Goal: Task Accomplishment & Management: Manage account settings

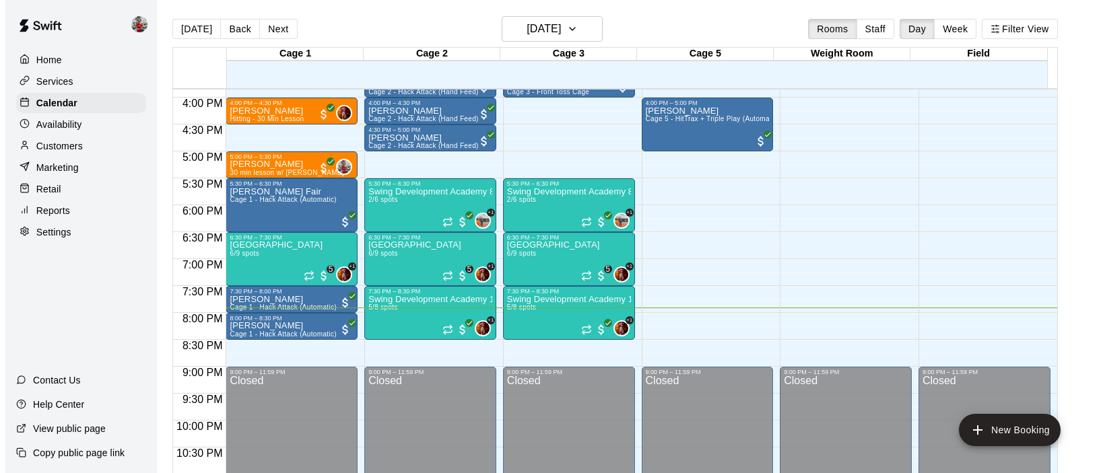
scroll to position [854, 0]
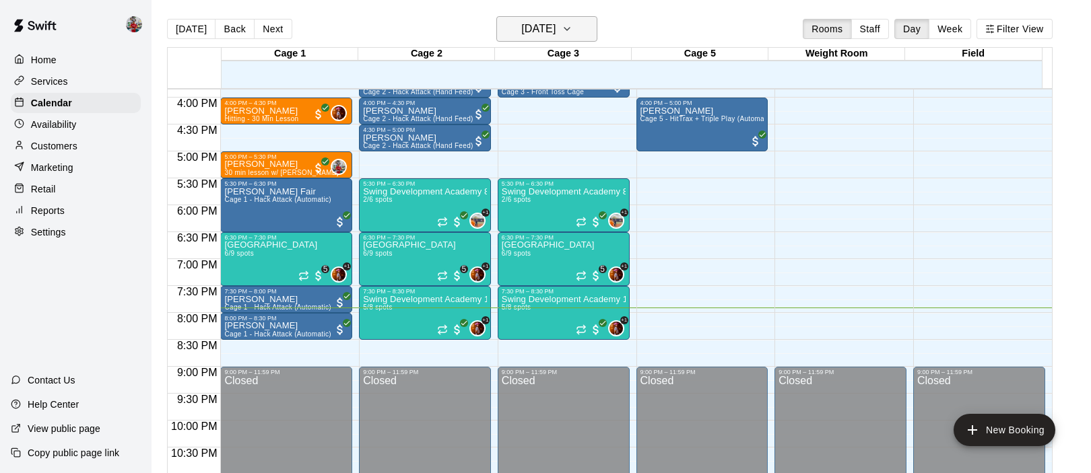
click at [560, 18] on button "[DATE]" at bounding box center [546, 29] width 101 height 26
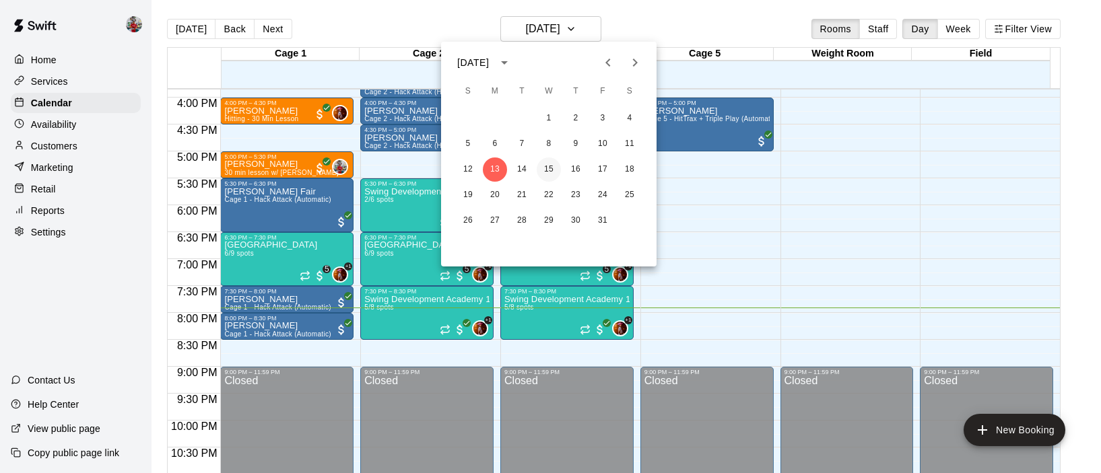
click at [547, 169] on button "15" at bounding box center [549, 170] width 24 height 24
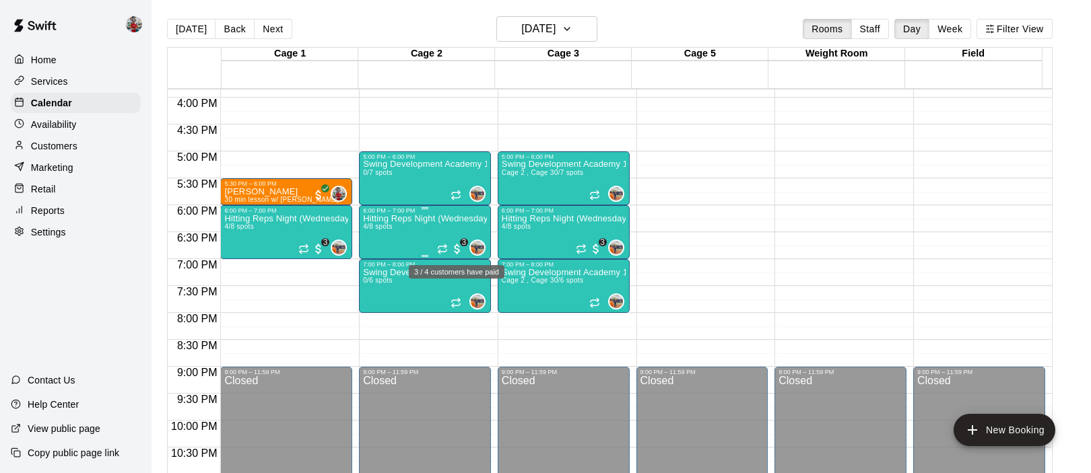
click at [461, 243] on span "3" at bounding box center [464, 242] width 8 height 8
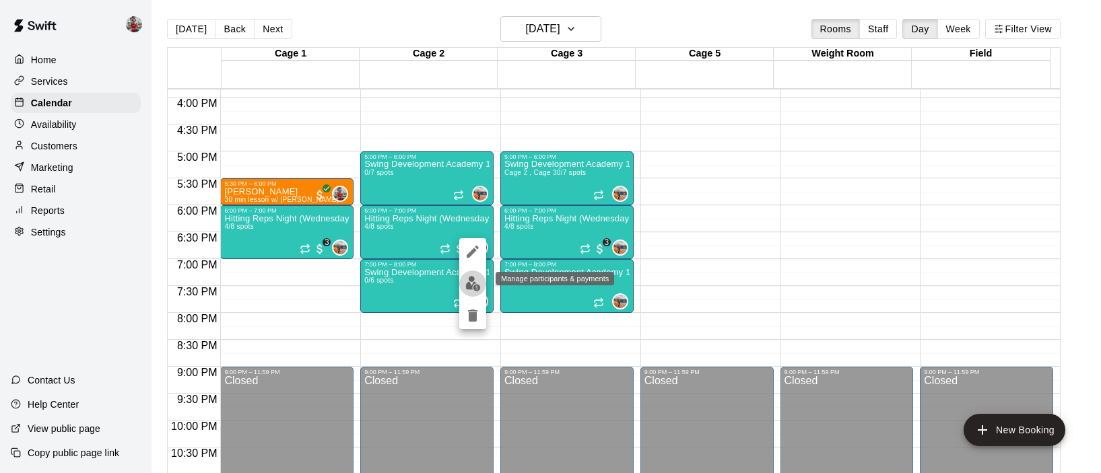
click at [472, 286] on img "edit" at bounding box center [472, 283] width 15 height 15
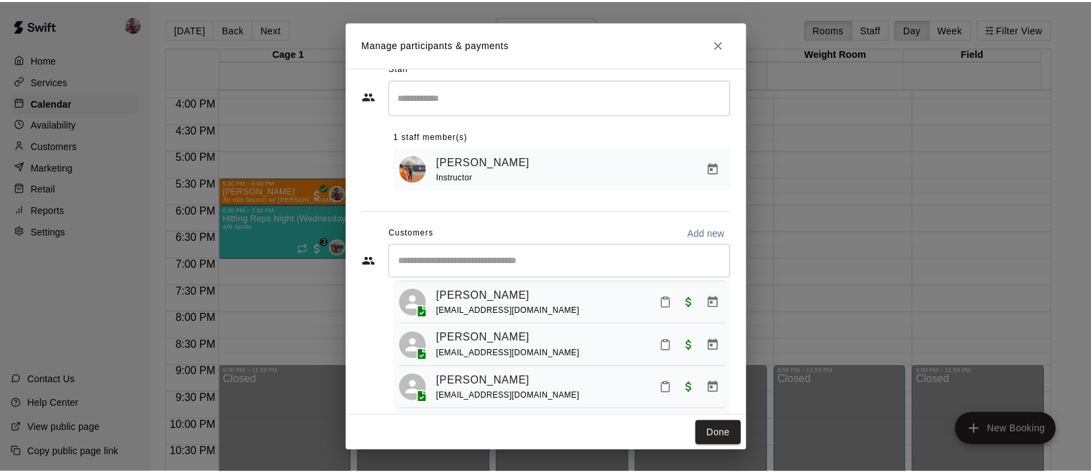
scroll to position [42, 0]
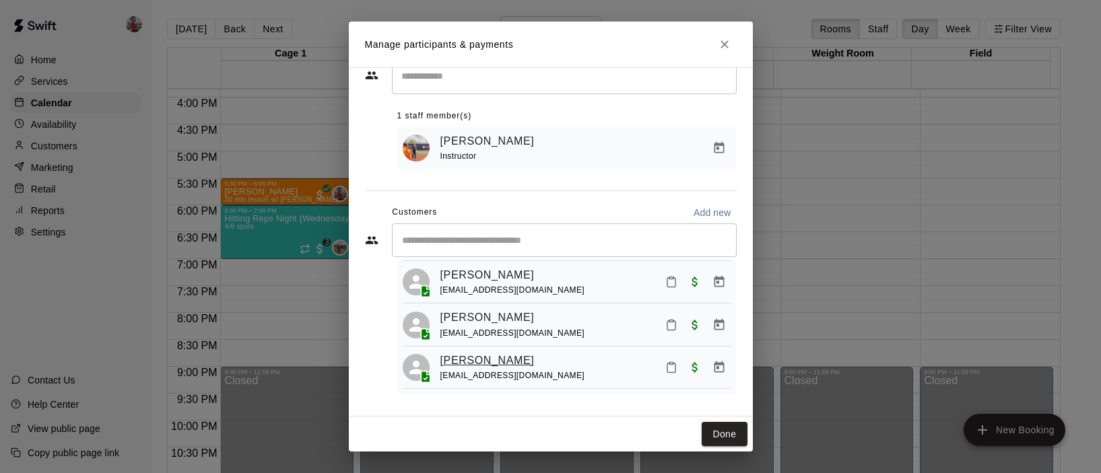
click at [508, 356] on link "[PERSON_NAME]" at bounding box center [487, 361] width 94 height 18
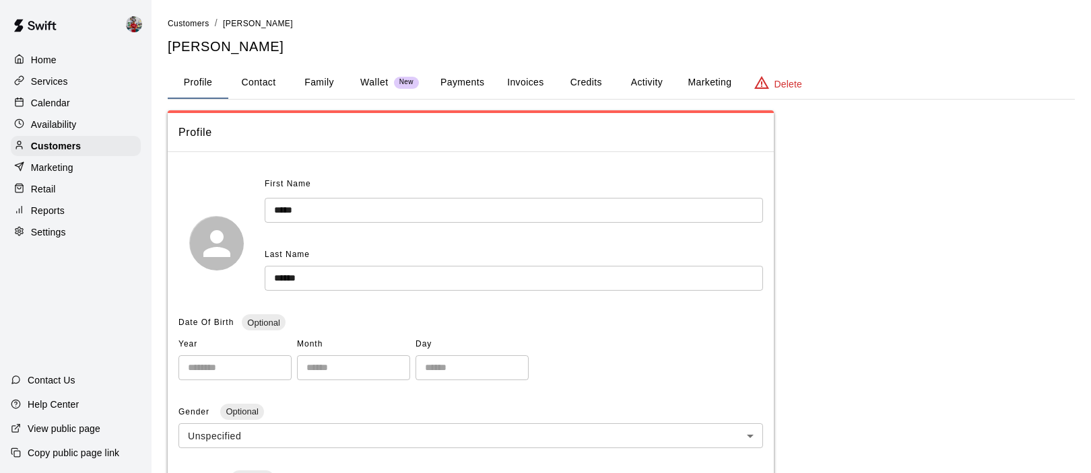
click at [320, 86] on button "Family" at bounding box center [319, 83] width 61 height 32
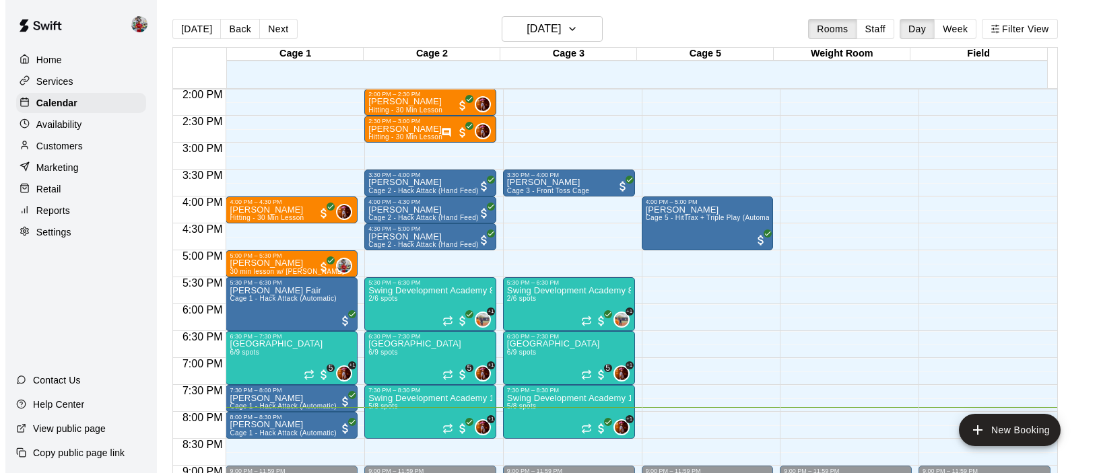
scroll to position [756, 0]
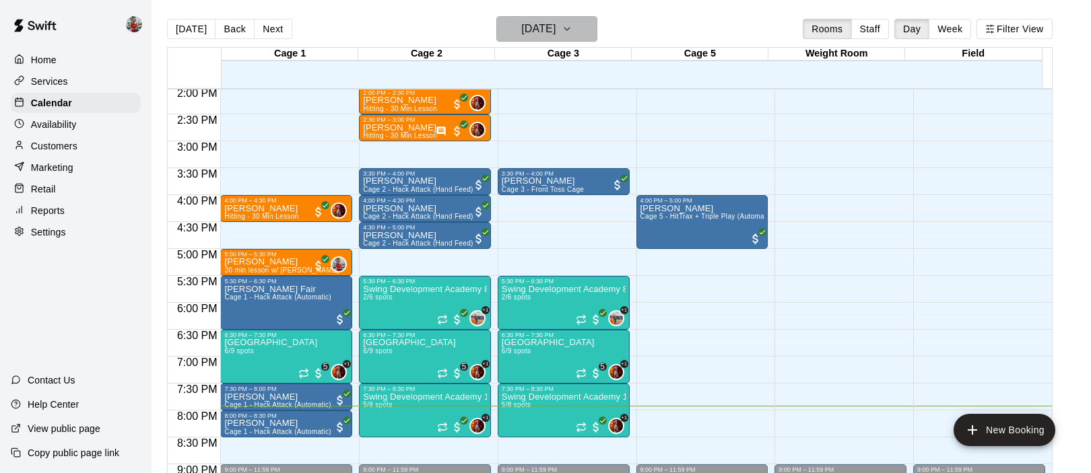
click at [551, 31] on h6 "[DATE]" at bounding box center [538, 29] width 34 height 19
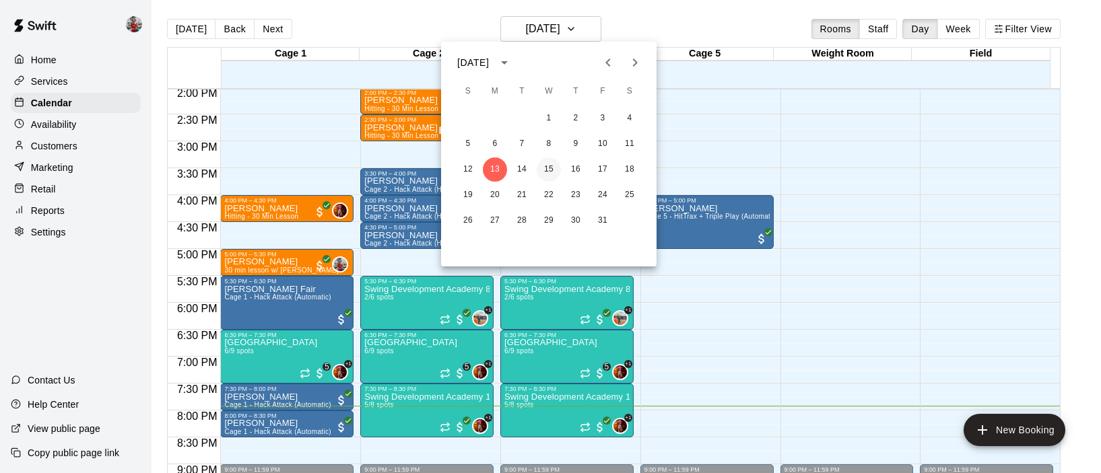
click at [552, 172] on button "15" at bounding box center [549, 170] width 24 height 24
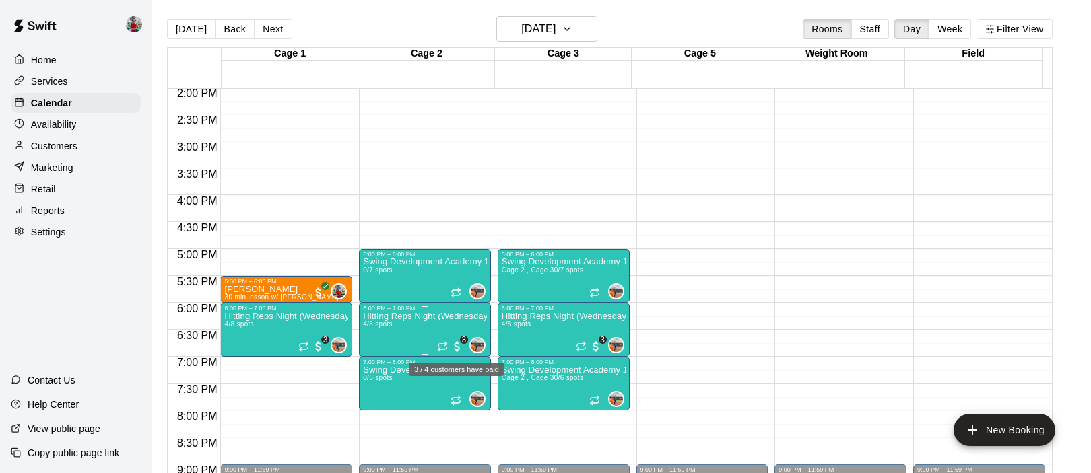
click at [456, 347] on span "3" at bounding box center [456, 346] width 13 height 13
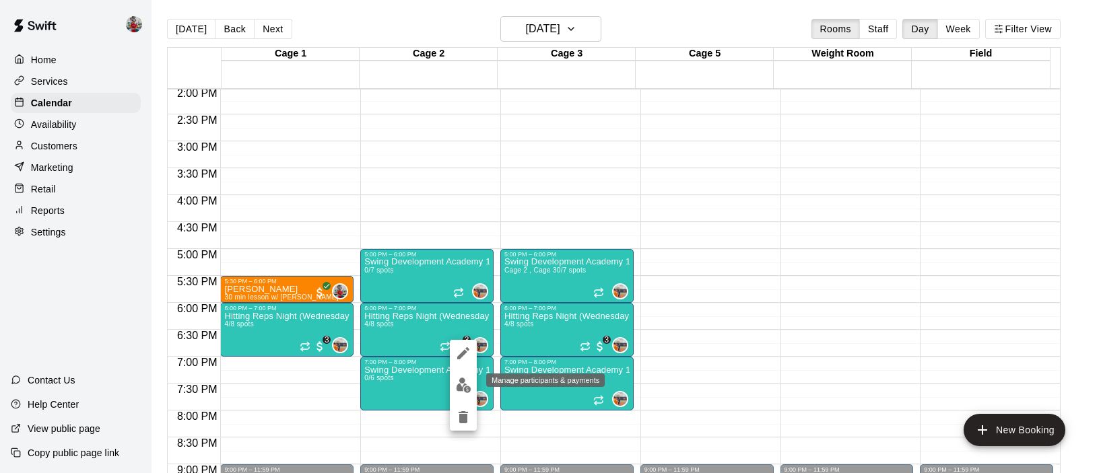
click at [463, 389] on img "edit" at bounding box center [463, 385] width 15 height 15
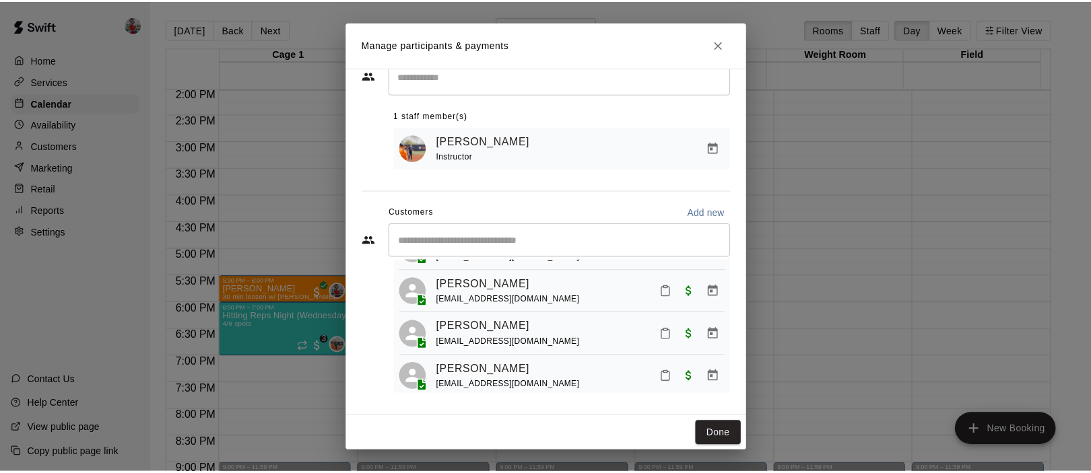
scroll to position [77, 0]
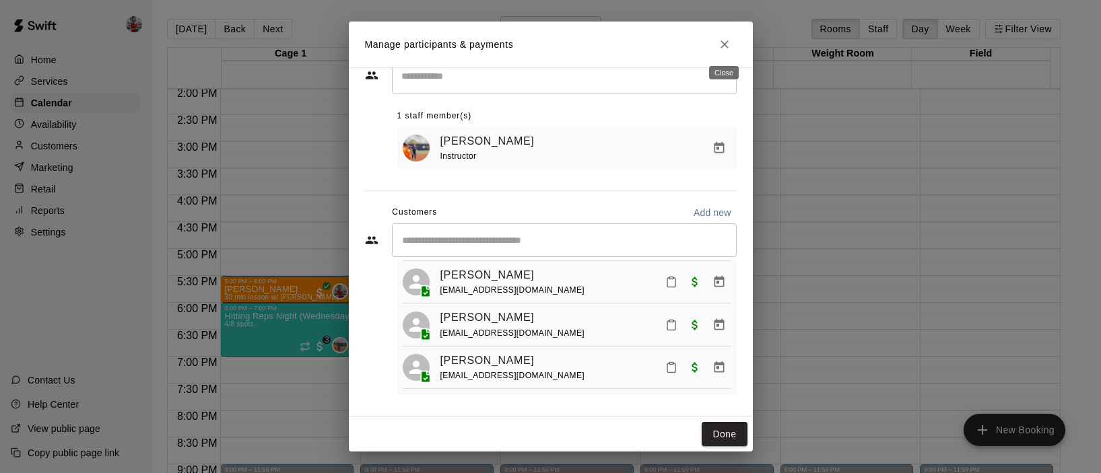
click at [722, 42] on icon "Close" at bounding box center [724, 44] width 8 height 8
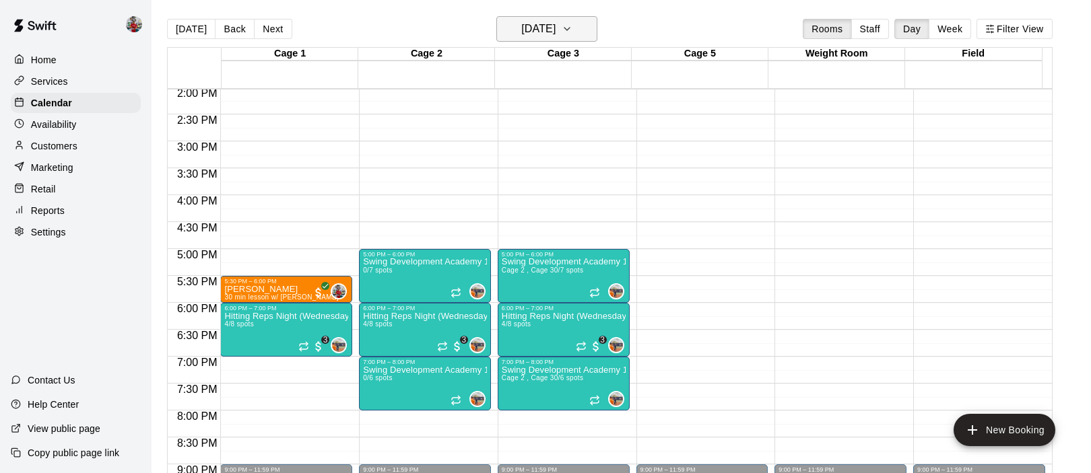
click at [555, 29] on h6 "[DATE]" at bounding box center [538, 29] width 34 height 19
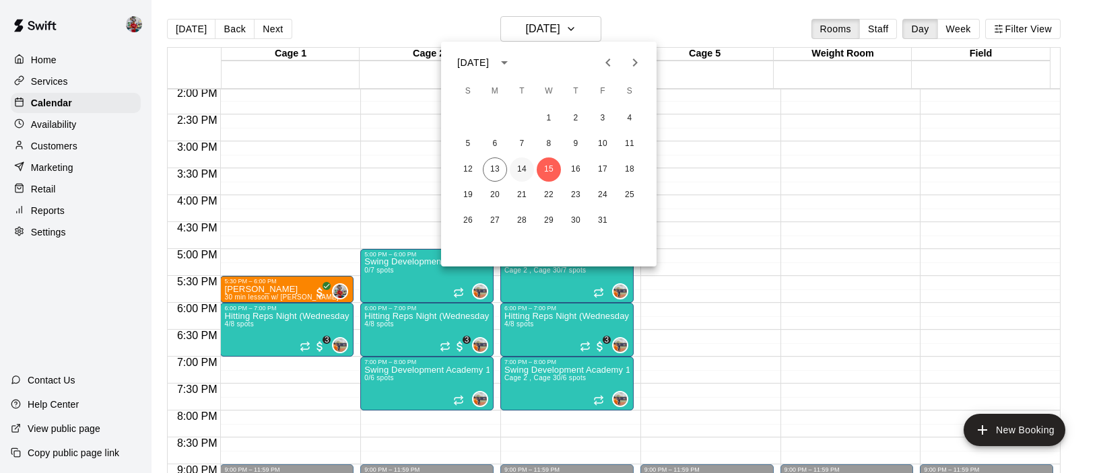
click at [516, 164] on button "14" at bounding box center [522, 170] width 24 height 24
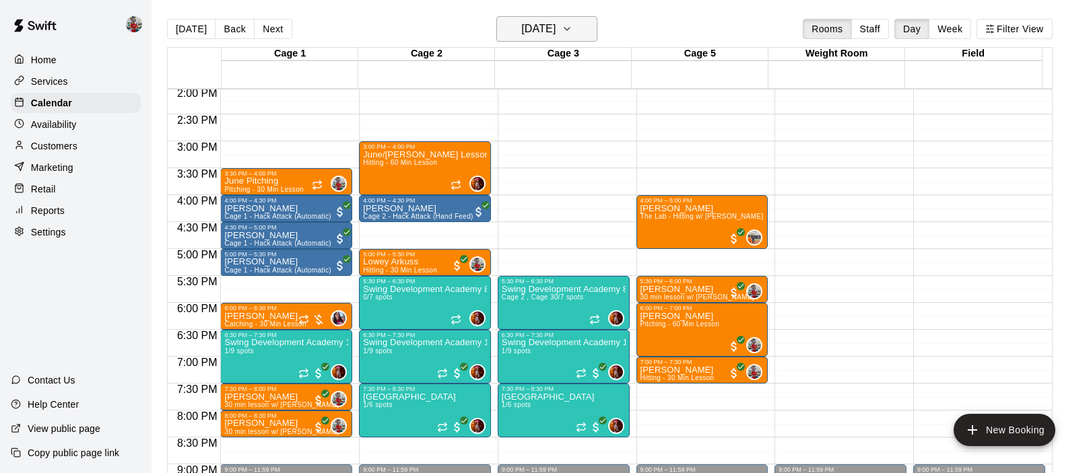
click at [555, 32] on h6 "[DATE]" at bounding box center [538, 29] width 34 height 19
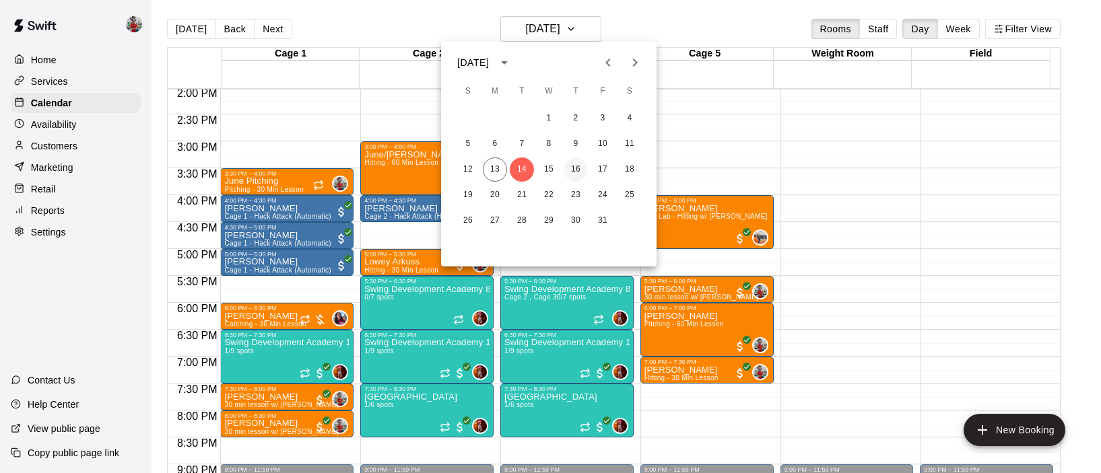
click at [574, 172] on button "16" at bounding box center [576, 170] width 24 height 24
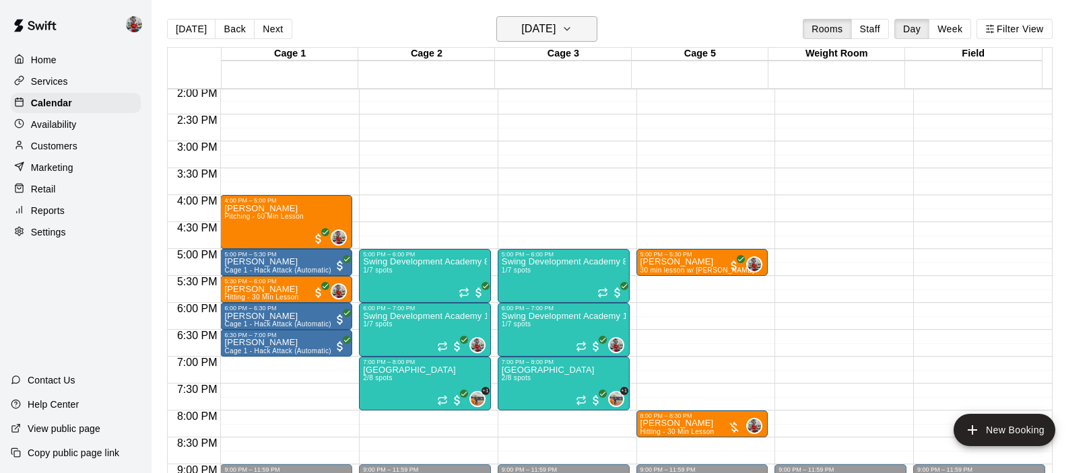
click at [555, 32] on h6 "[DATE]" at bounding box center [538, 29] width 34 height 19
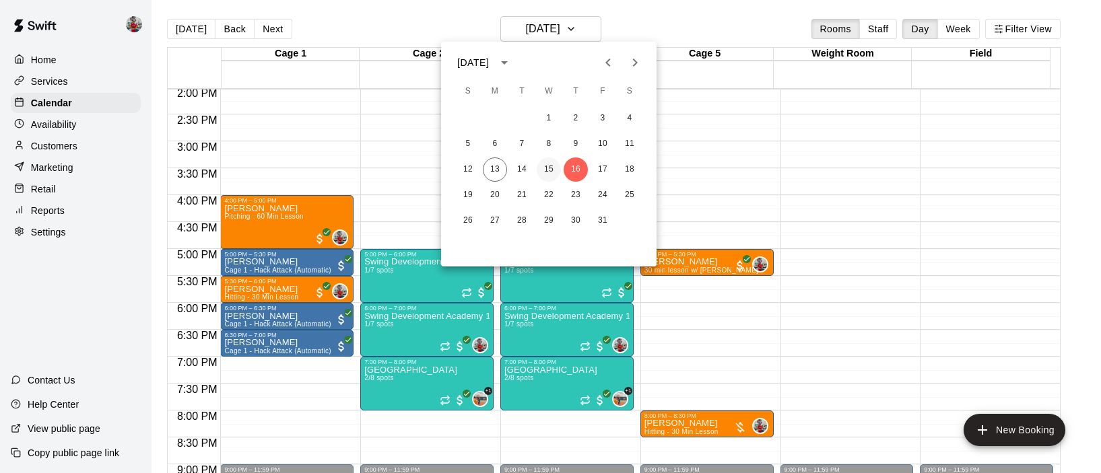
click at [549, 168] on button "15" at bounding box center [549, 170] width 24 height 24
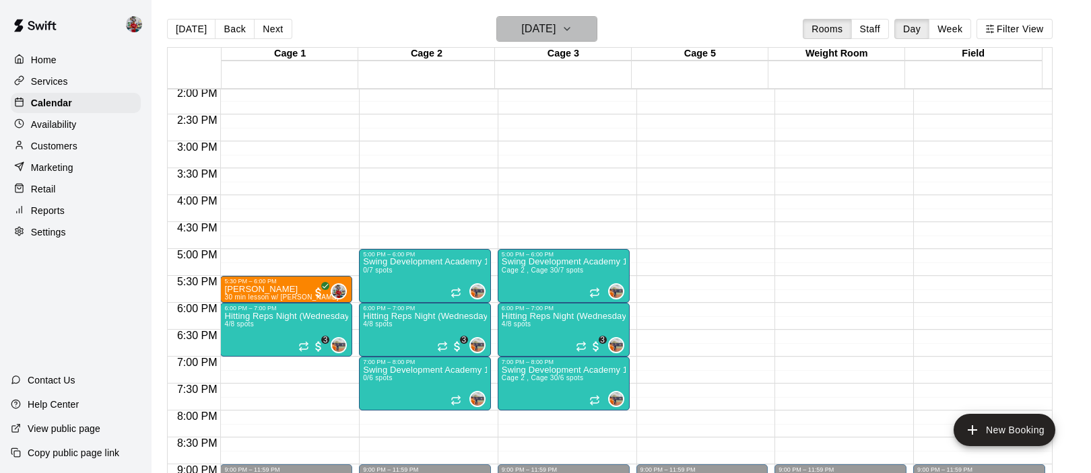
click at [555, 32] on h6 "[DATE]" at bounding box center [538, 29] width 34 height 19
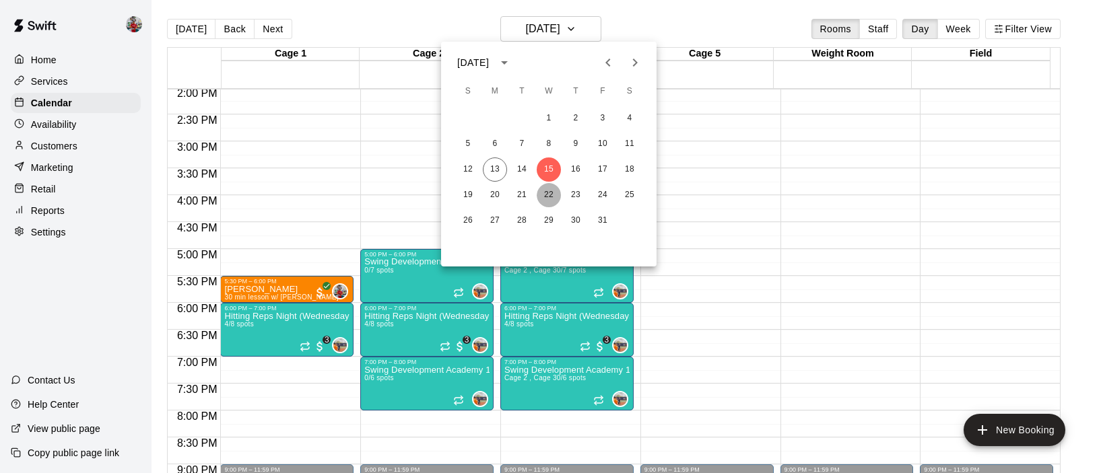
click at [555, 189] on button "22" at bounding box center [549, 195] width 24 height 24
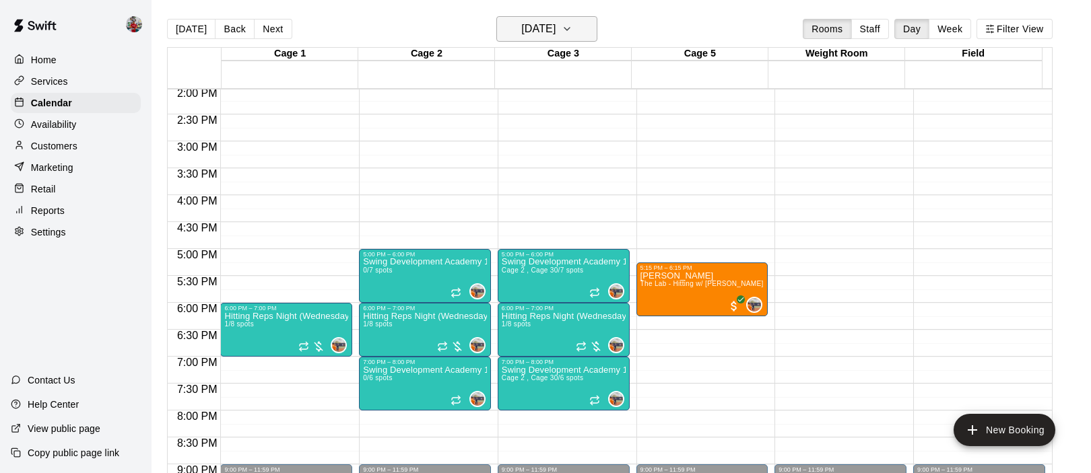
click at [555, 22] on h6 "[DATE]" at bounding box center [538, 29] width 34 height 19
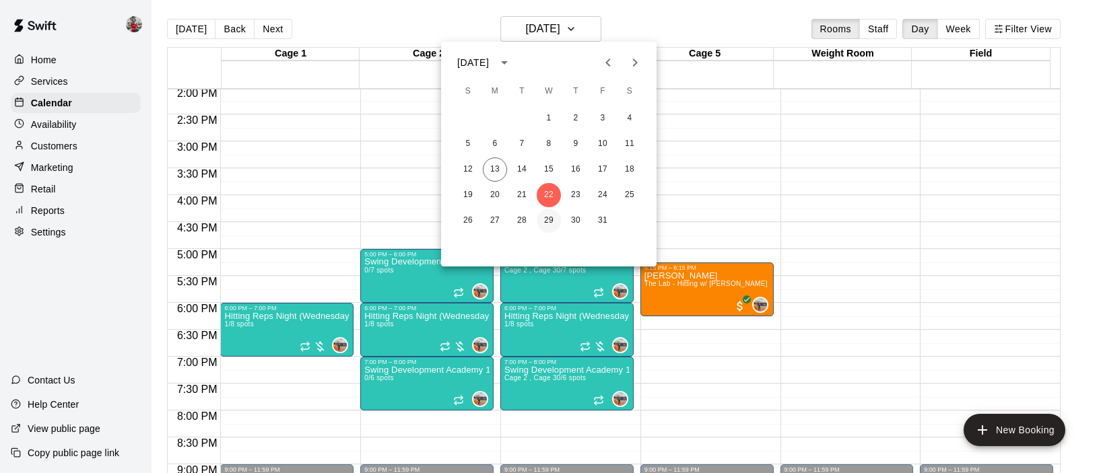
click at [553, 218] on button "29" at bounding box center [549, 221] width 24 height 24
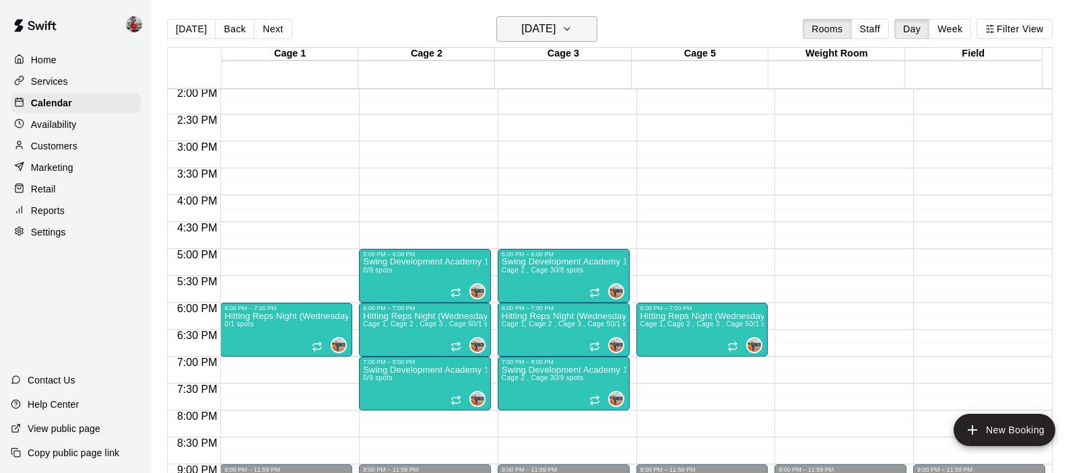
click at [555, 26] on h6 "[DATE]" at bounding box center [538, 29] width 34 height 19
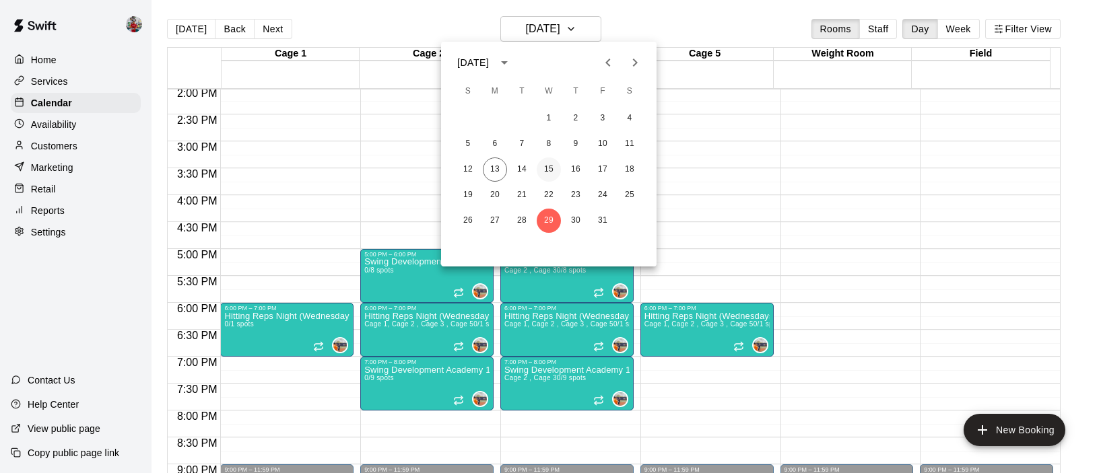
click at [551, 166] on button "15" at bounding box center [549, 170] width 24 height 24
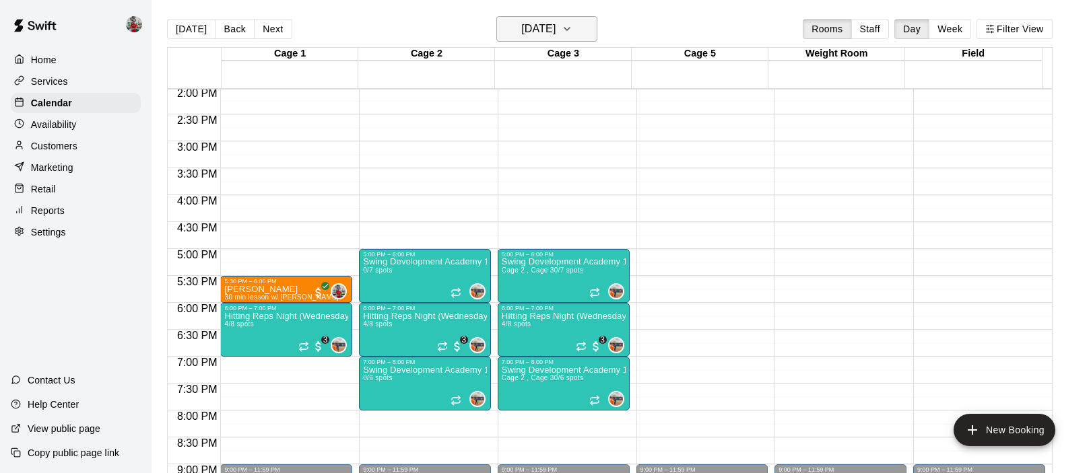
click at [555, 32] on h6 "[DATE]" at bounding box center [538, 29] width 34 height 19
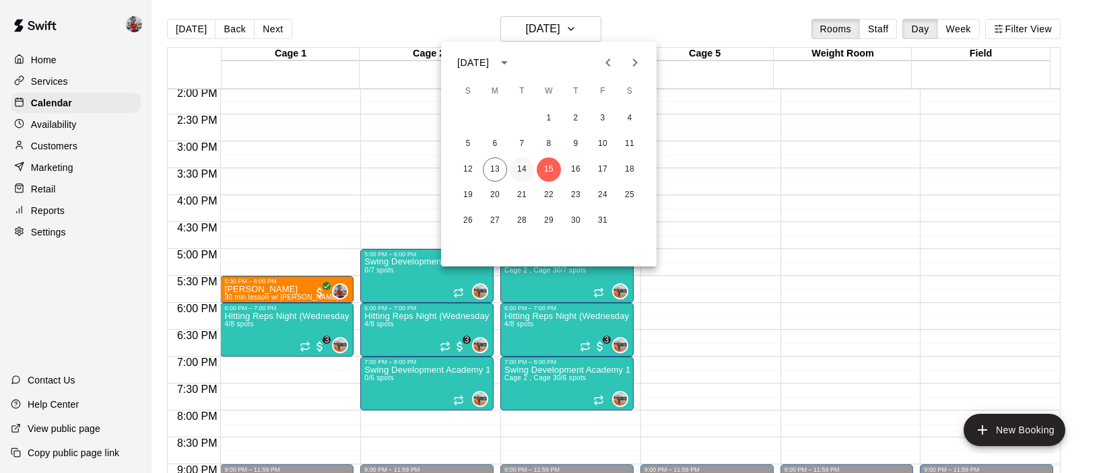
click at [520, 160] on button "14" at bounding box center [522, 170] width 24 height 24
